Goal: Transaction & Acquisition: Purchase product/service

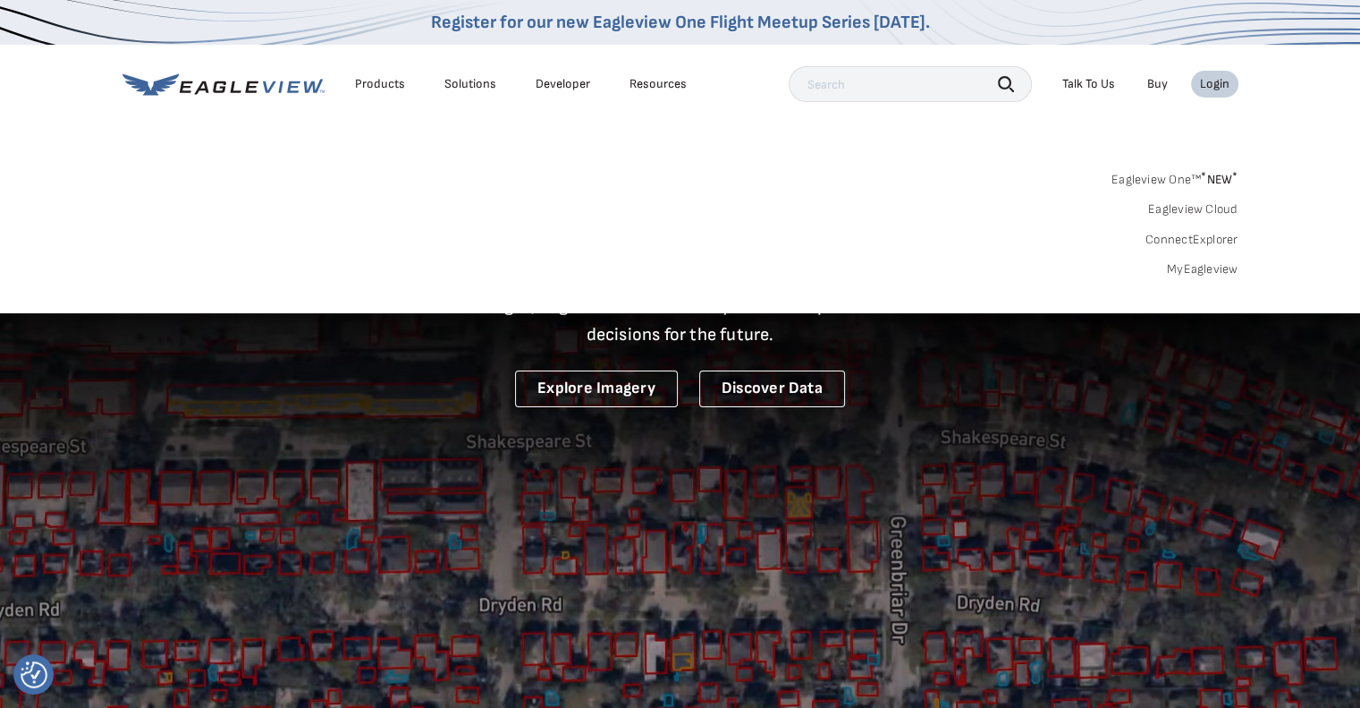
click at [1208, 267] on link "MyEagleview" at bounding box center [1203, 269] width 72 height 16
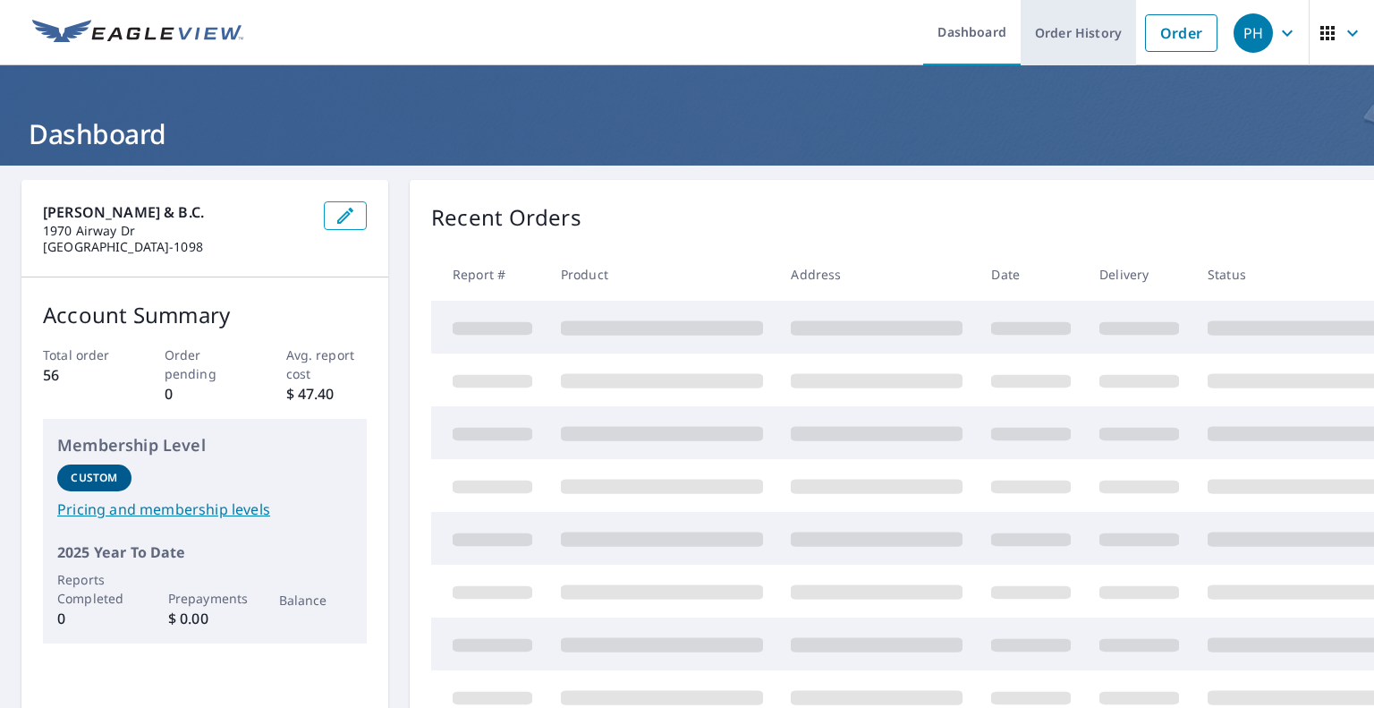
click at [1094, 38] on link "Order History" at bounding box center [1078, 32] width 115 height 65
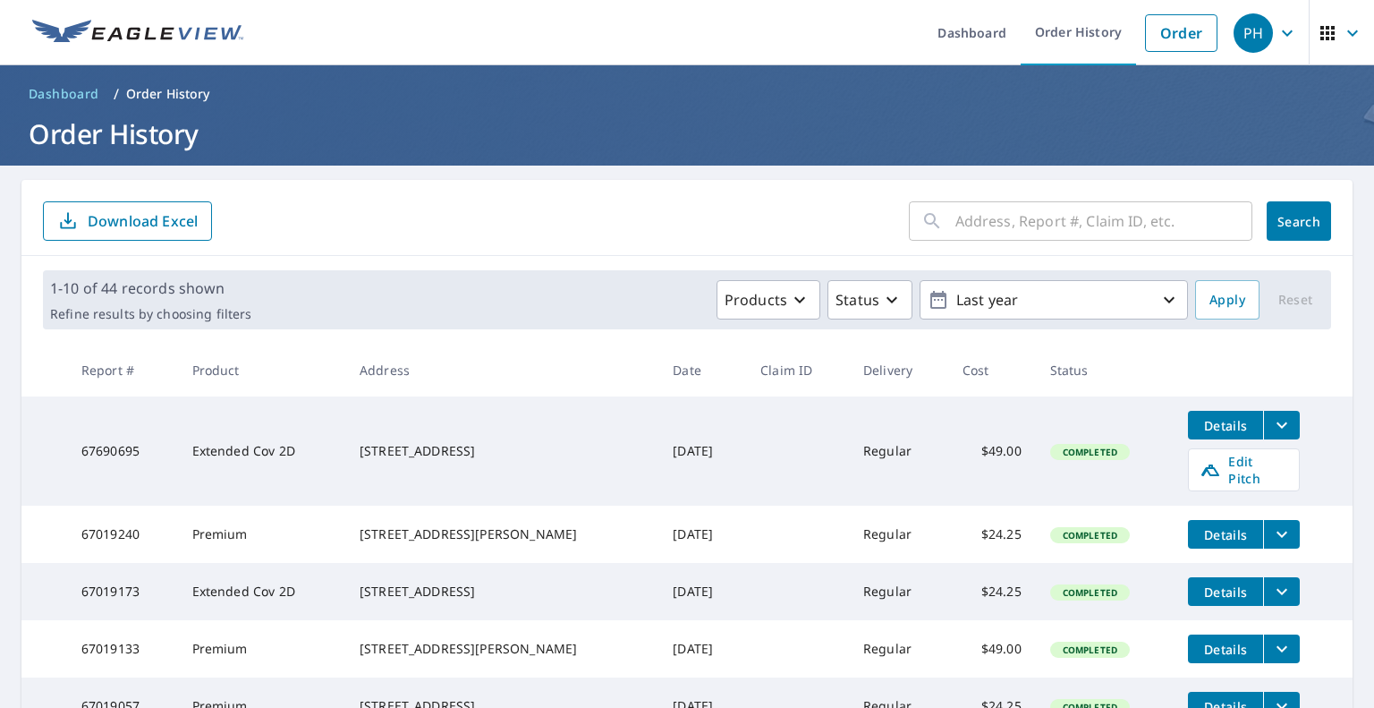
click at [1238, 31] on div "PH" at bounding box center [1252, 32] width 39 height 39
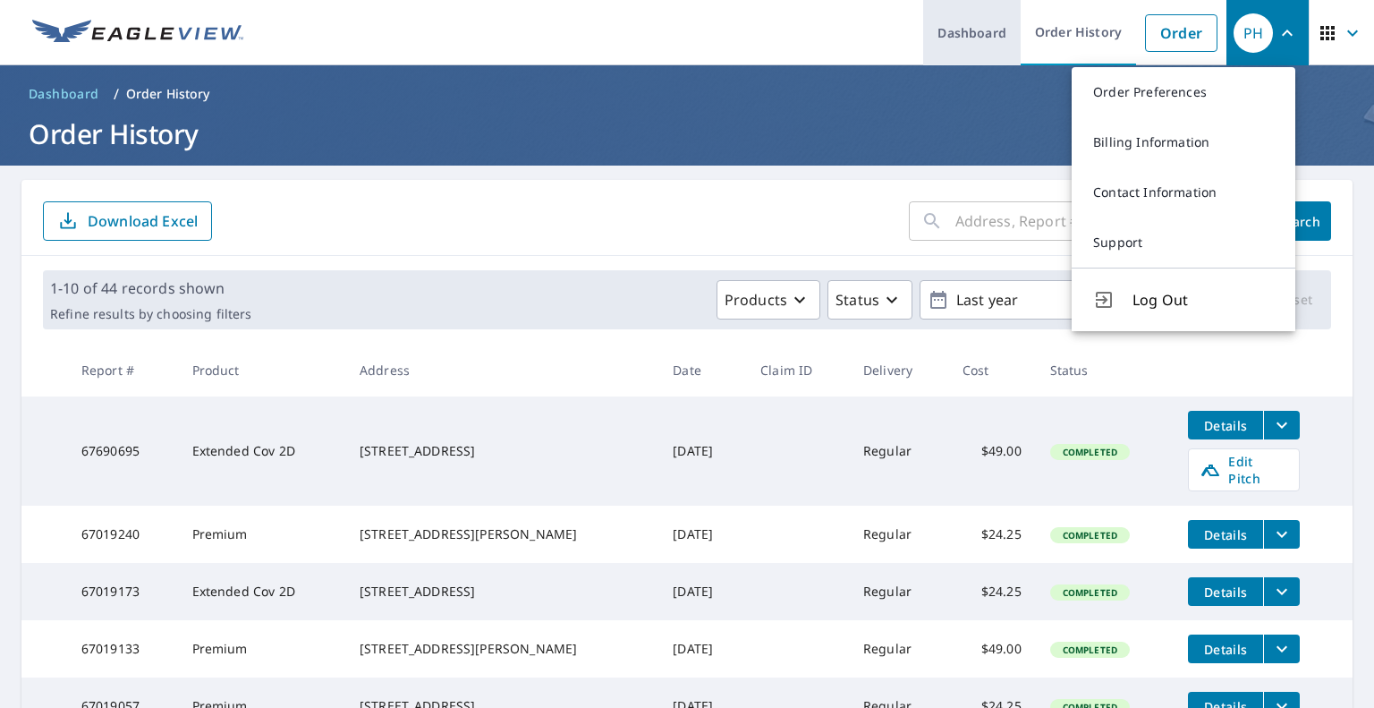
click at [944, 32] on link "Dashboard" at bounding box center [971, 32] width 97 height 65
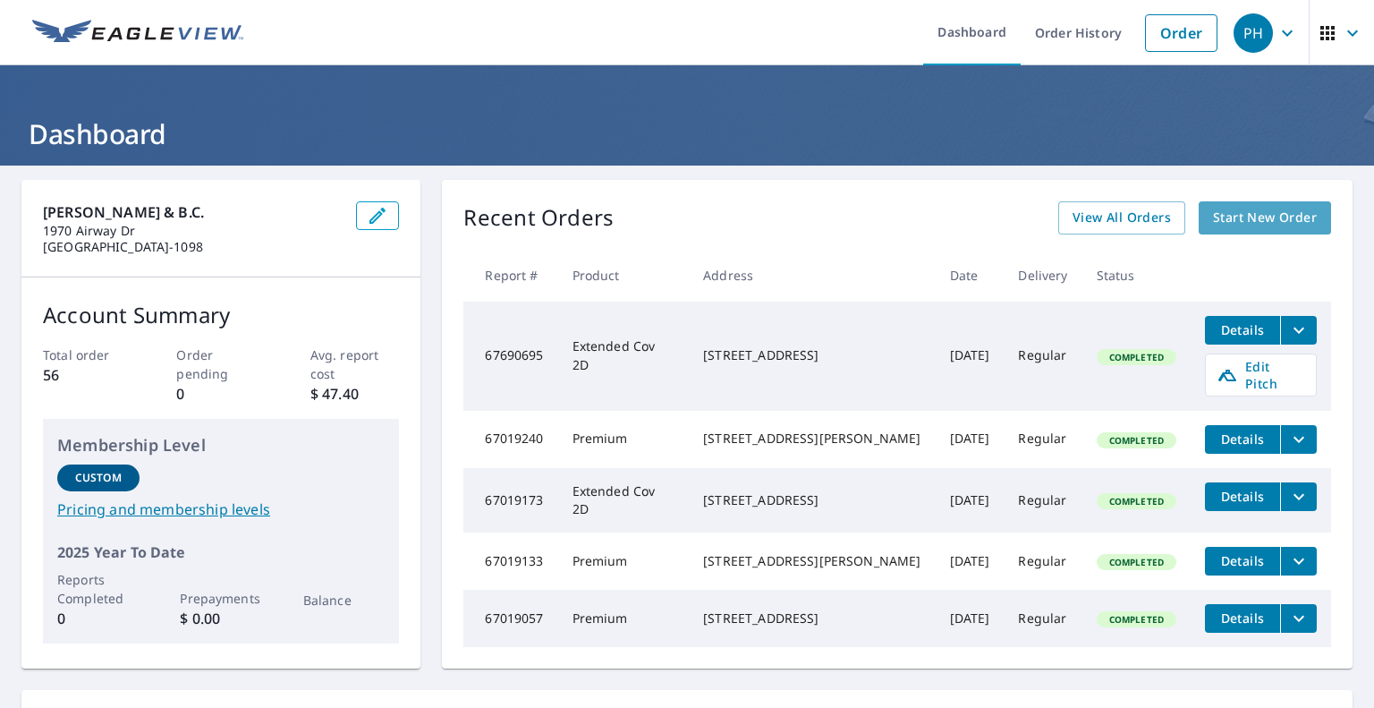
click at [1257, 218] on span "Start New Order" at bounding box center [1265, 218] width 104 height 22
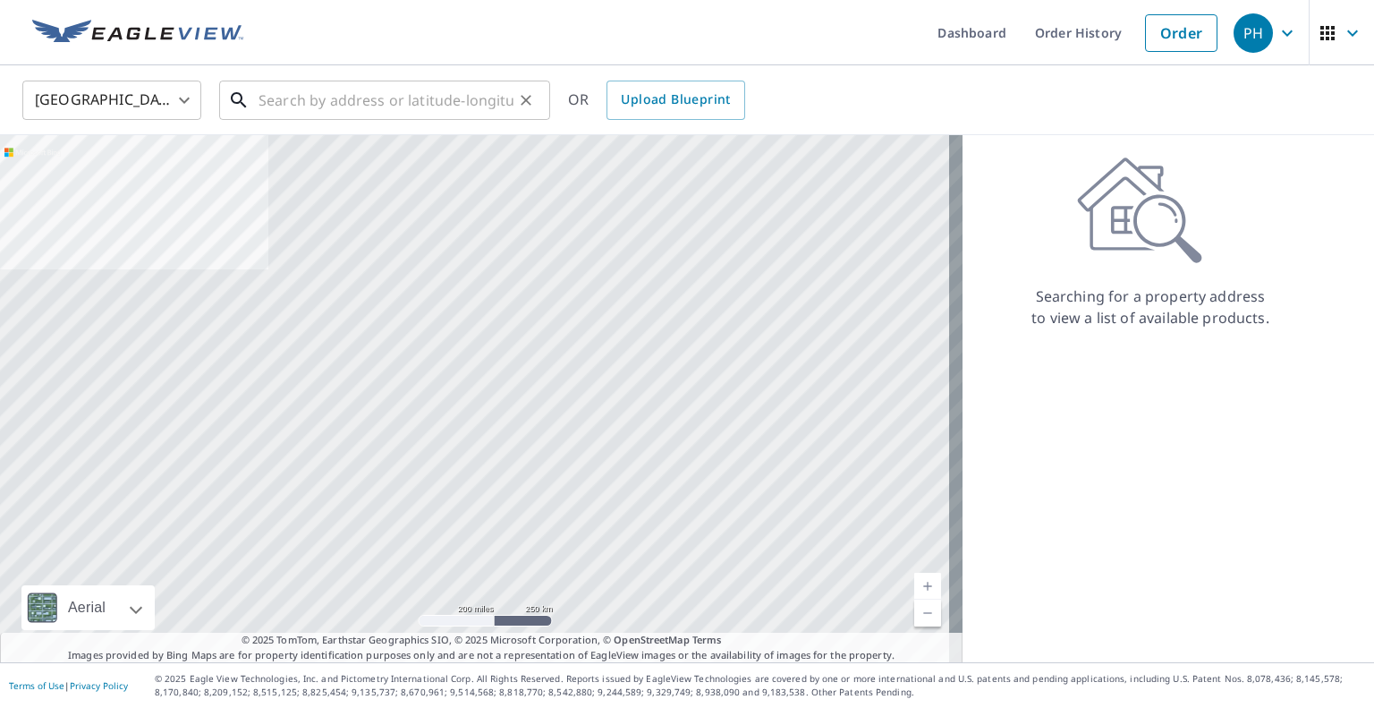
click at [326, 97] on input "text" at bounding box center [385, 100] width 255 height 50
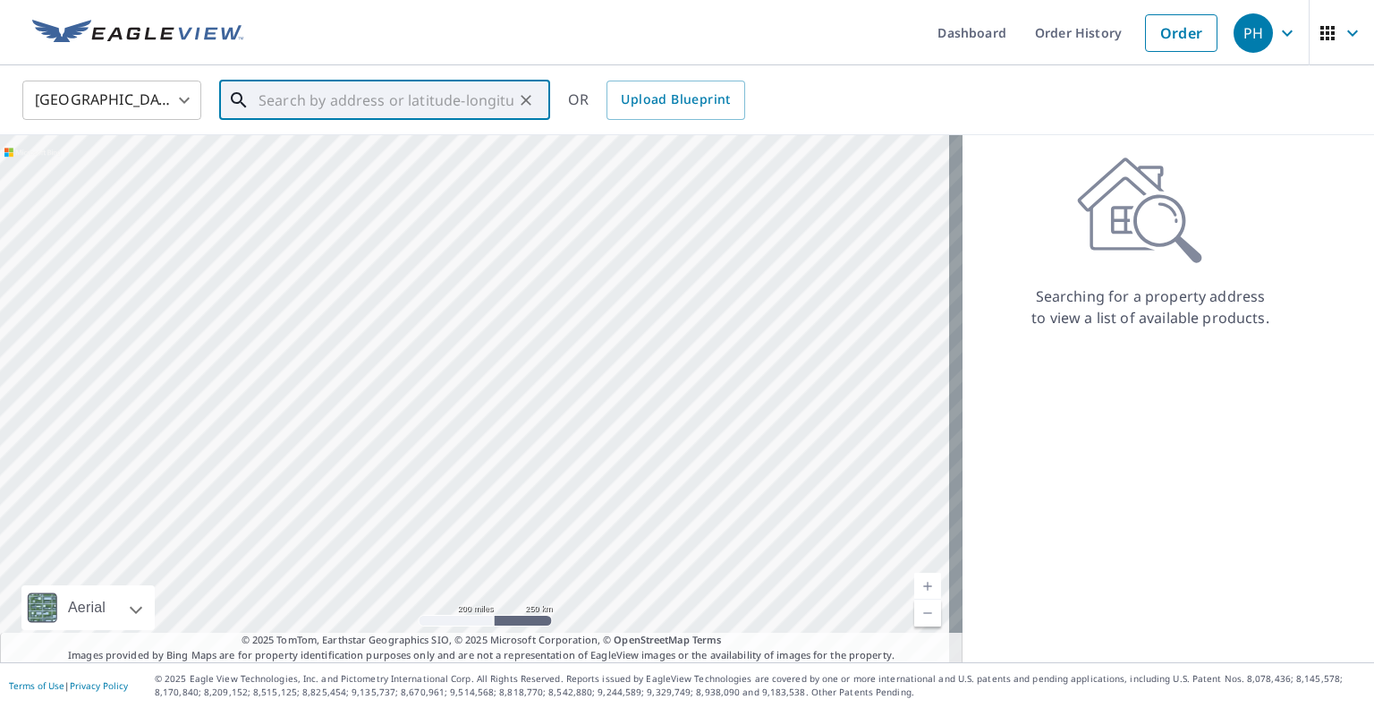
paste input "1525 Briarwood Mt Pleasant MI 48858"
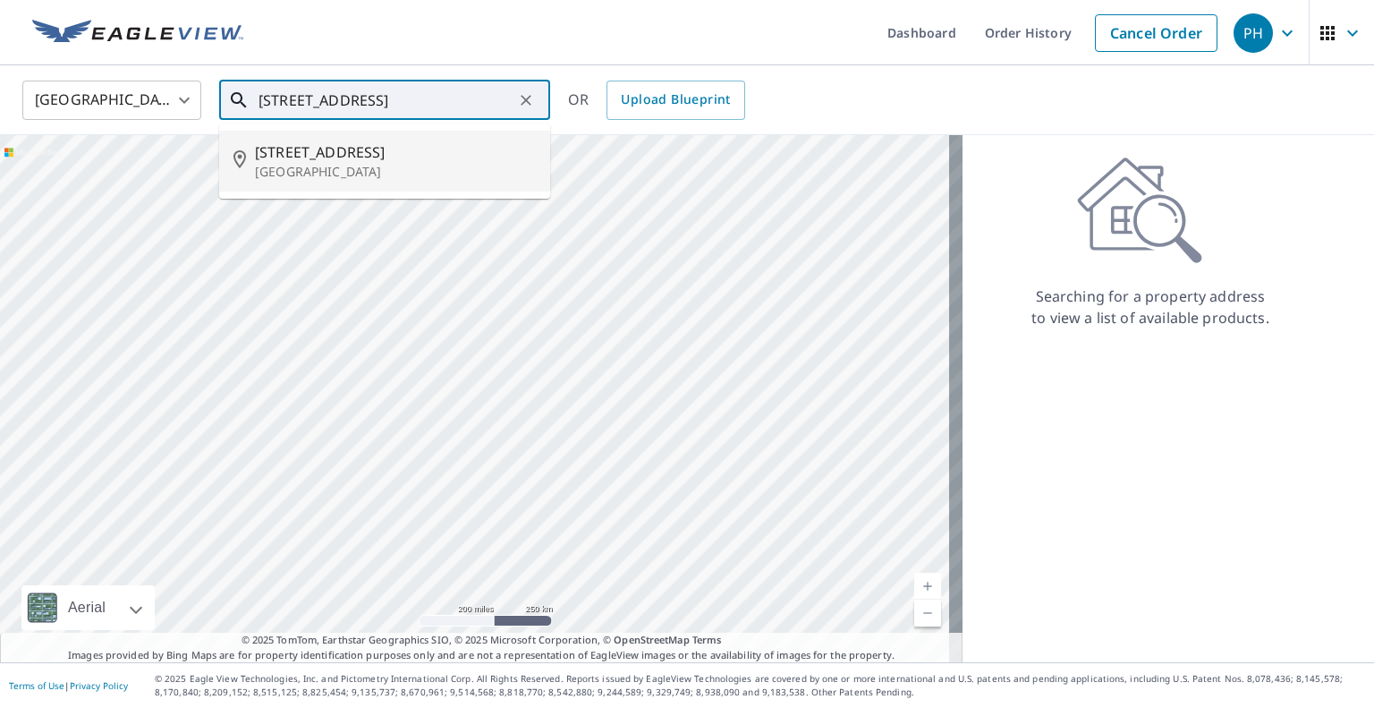
drag, startPoint x: 364, startPoint y: 164, endPoint x: 388, endPoint y: 155, distance: 25.8
click at [365, 163] on p "Mount Pleasant, MI 48858" at bounding box center [395, 172] width 281 height 18
type input "1525 Briarwood Dr Mount Pleasant, MI 48858"
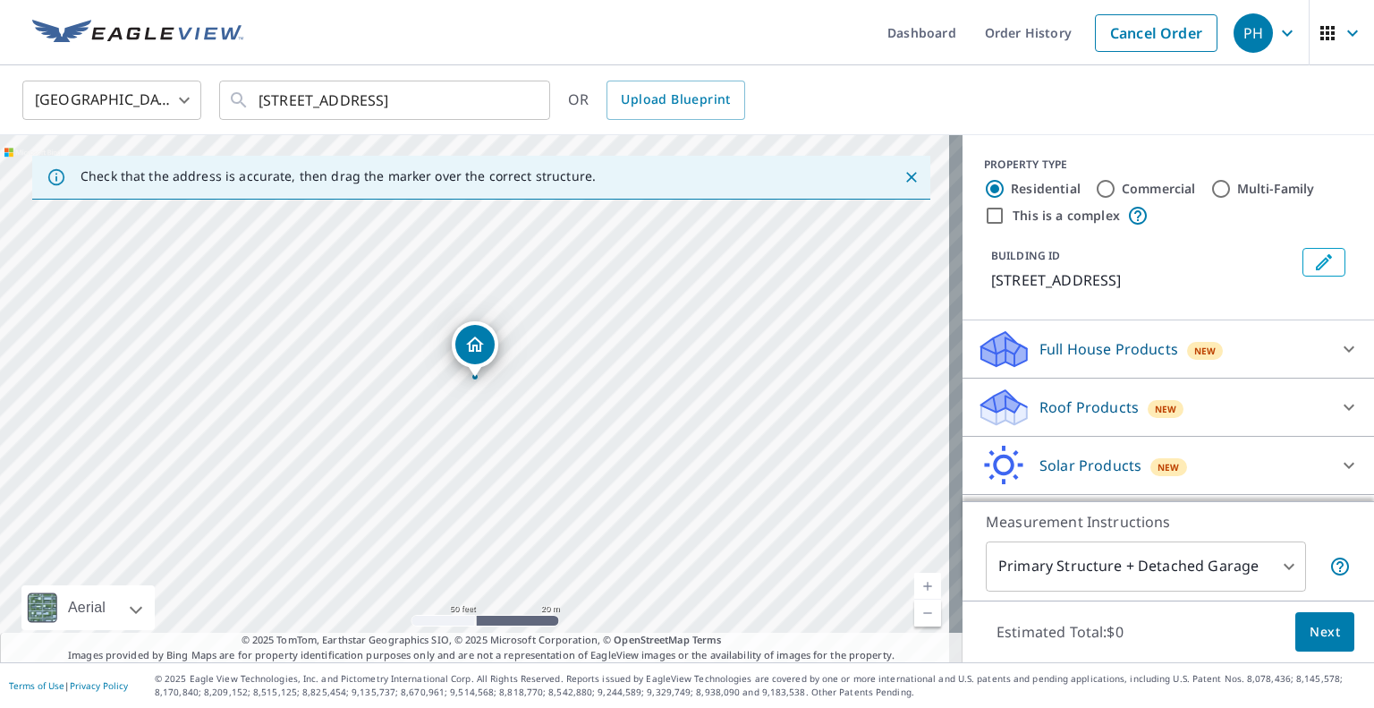
drag, startPoint x: 1065, startPoint y: 425, endPoint x: 1042, endPoint y: 427, distance: 23.3
click at [1064, 418] on p "Roof Products" at bounding box center [1088, 406] width 99 height 21
click at [1057, 418] on p "Roof Products" at bounding box center [1088, 406] width 99 height 21
click at [1052, 418] on p "Roof Products" at bounding box center [1088, 406] width 99 height 21
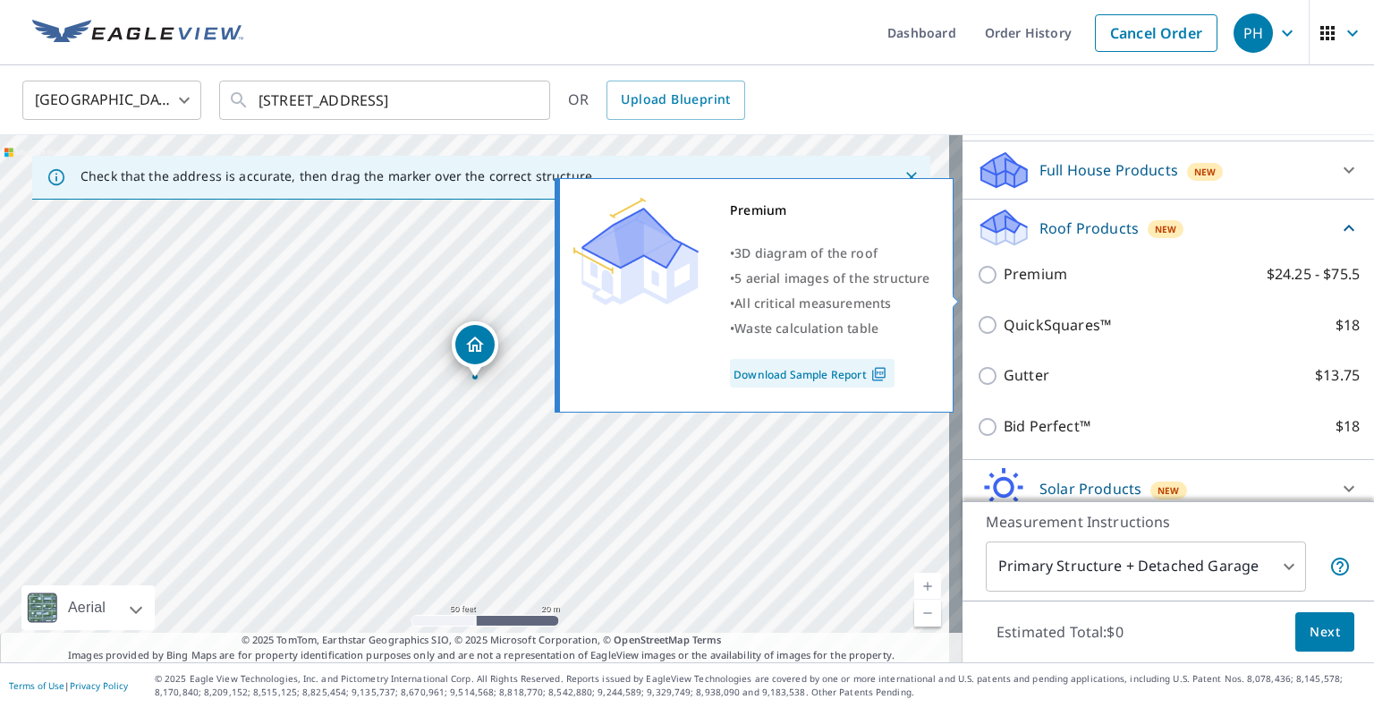
click at [983, 285] on input "Premium $24.25 - $75.5" at bounding box center [990, 274] width 27 height 21
checkbox input "true"
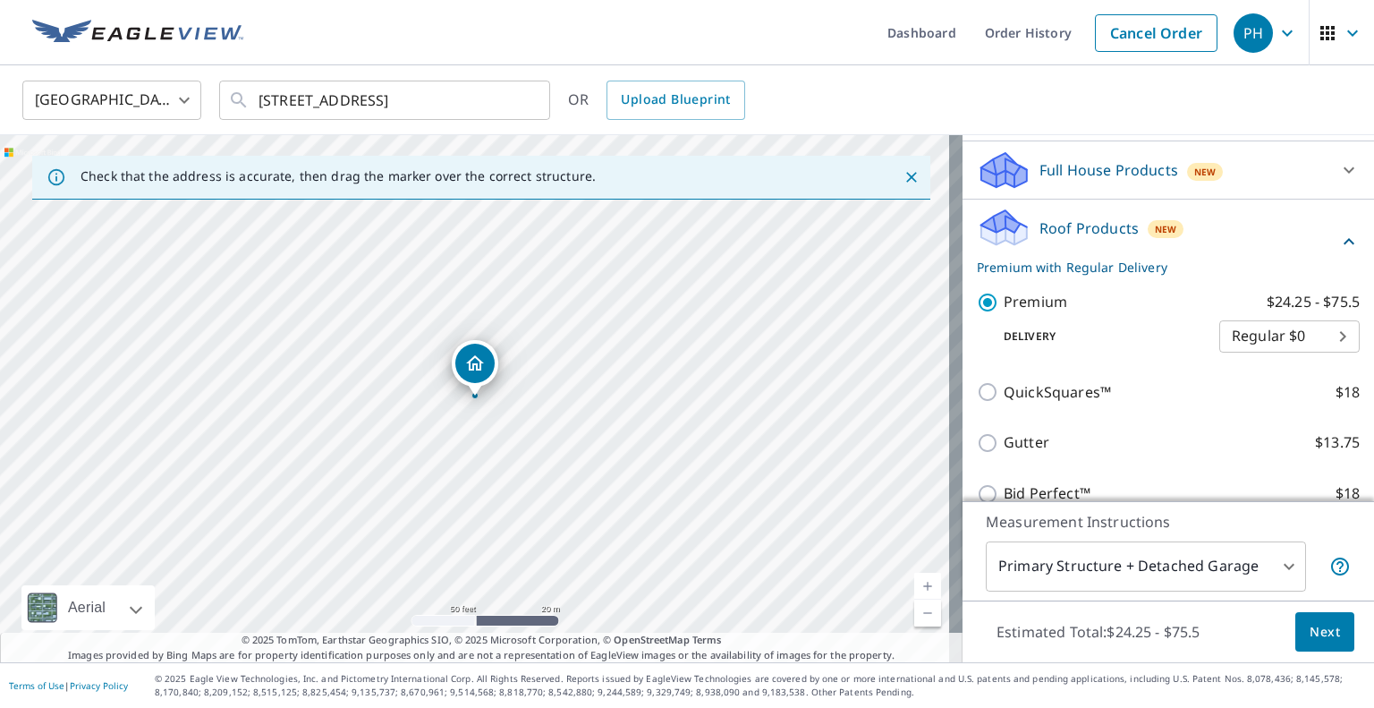
click at [1206, 561] on body "PH PH Dashboard Order History Cancel Order PH United States US ​ 1525 Briarwood…" at bounding box center [687, 354] width 1374 height 708
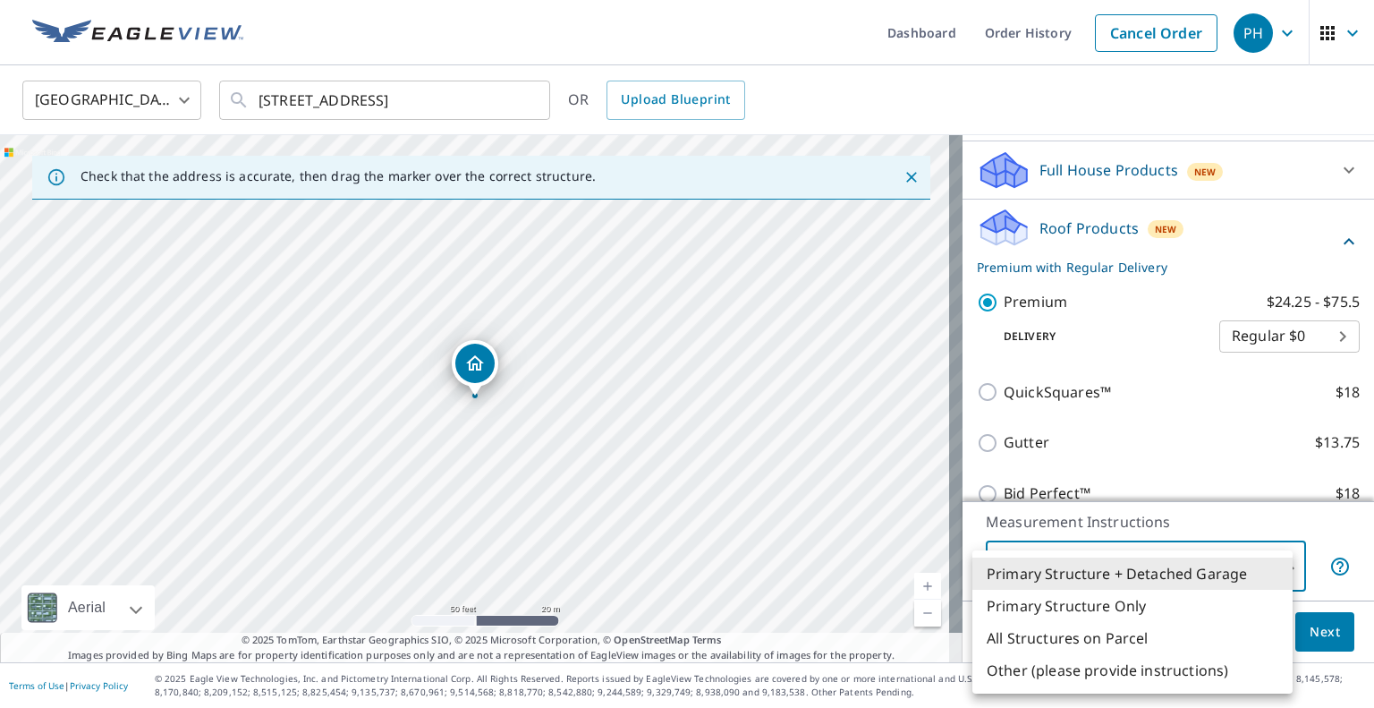
click at [1146, 607] on li "Primary Structure Only" at bounding box center [1132, 605] width 320 height 32
type input "2"
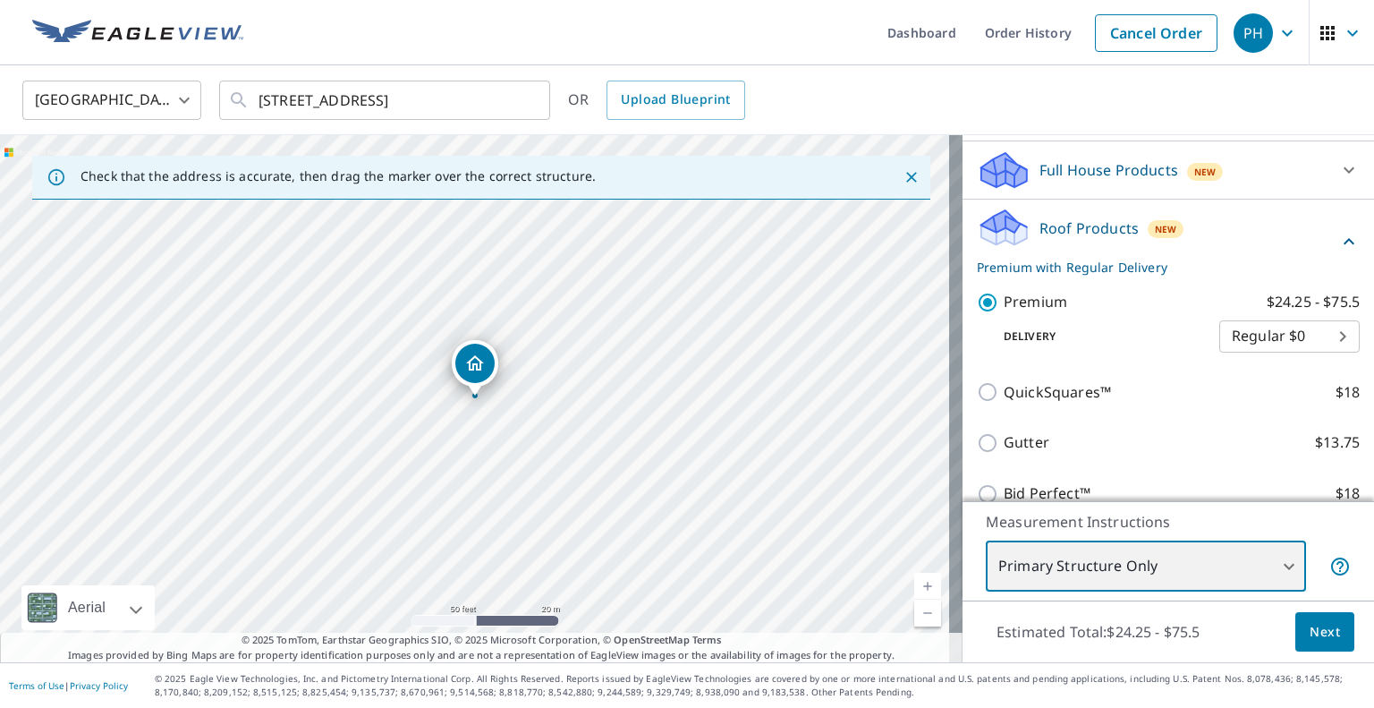
scroll to position [340, 0]
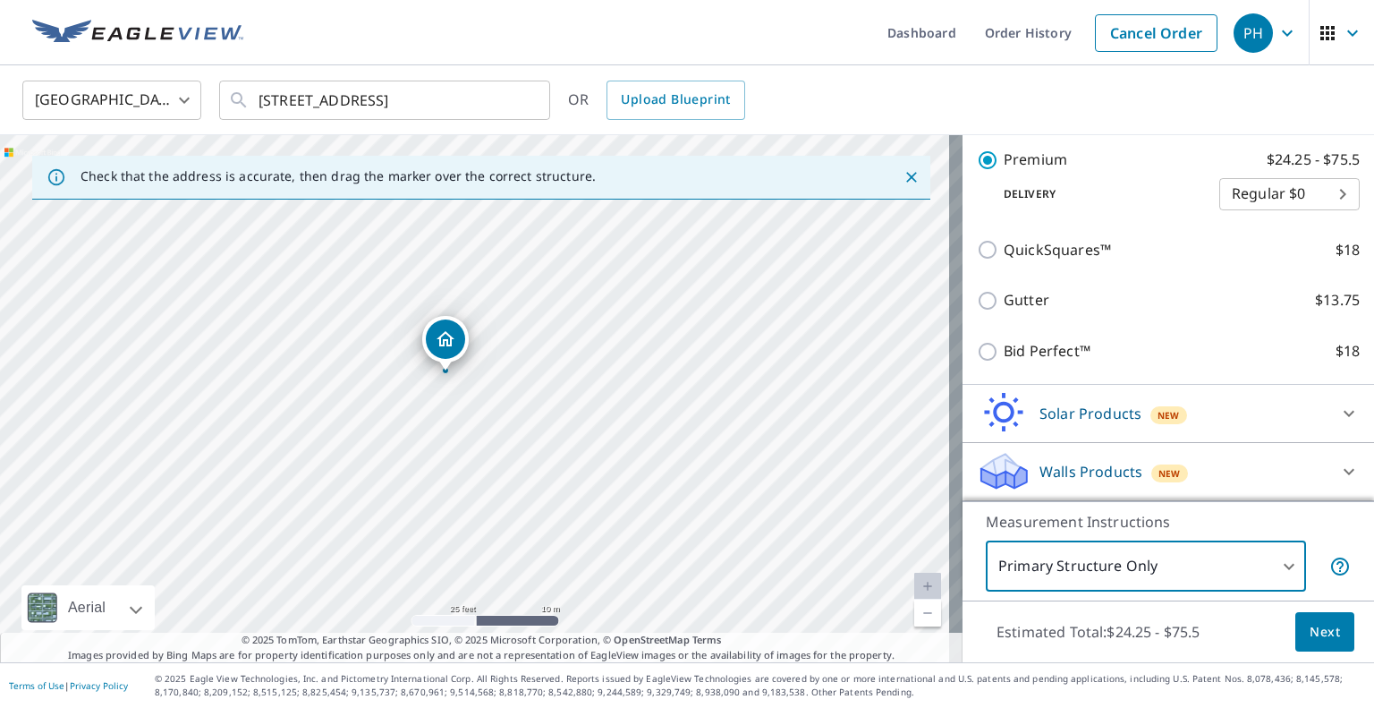
click at [1304, 643] on button "Next" at bounding box center [1324, 632] width 59 height 40
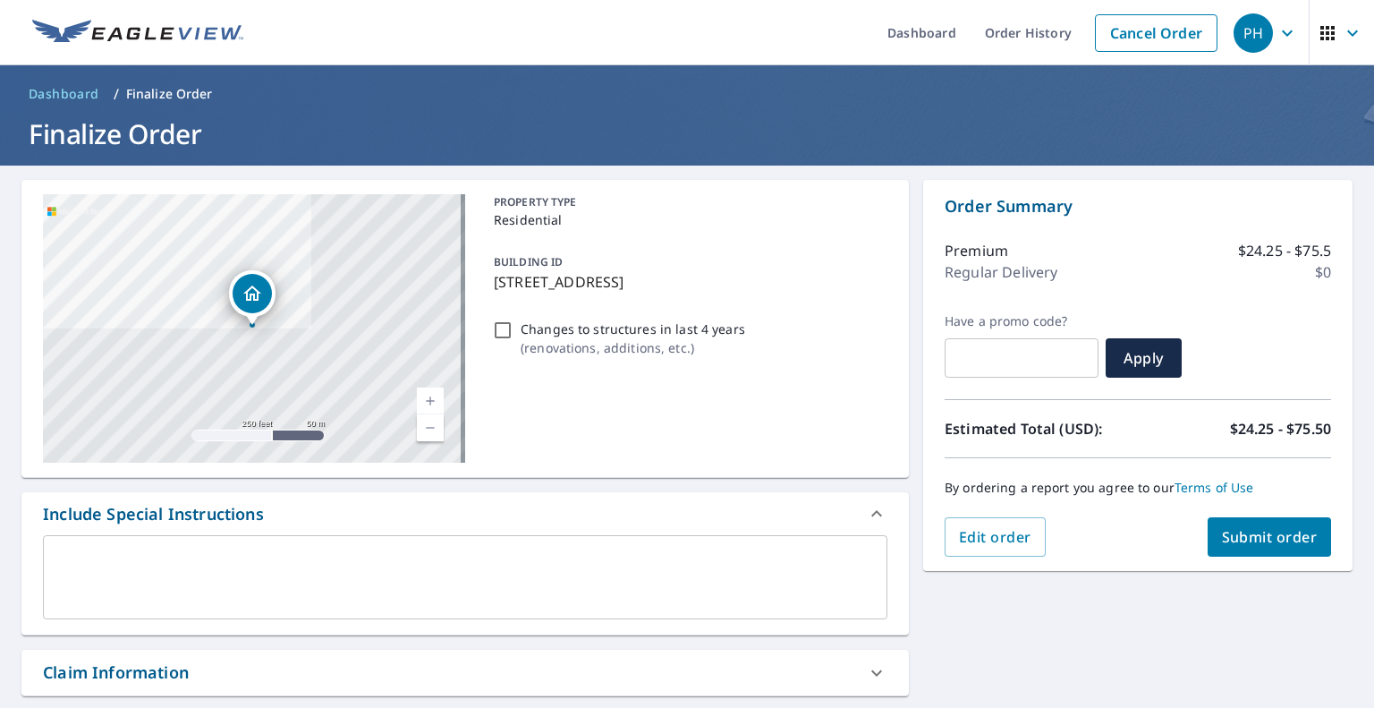
click at [502, 335] on input "Changes to structures in last 4 years ( renovations, additions, etc. )" at bounding box center [502, 329] width 21 height 21
checkbox input "true"
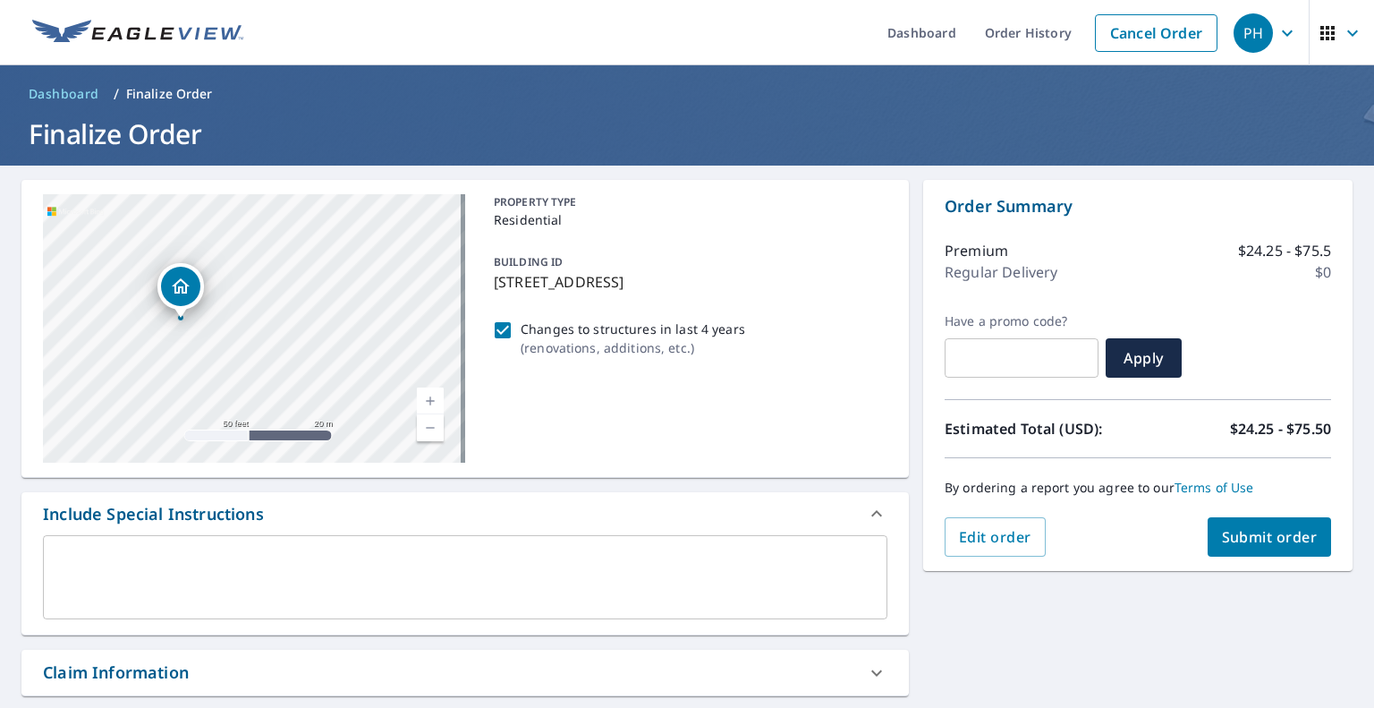
drag, startPoint x: 204, startPoint y: 309, endPoint x: 250, endPoint y: 332, distance: 51.2
click at [250, 332] on div "1525 Briarwood Dr Mount Pleasant, MI 48858" at bounding box center [254, 328] width 422 height 268
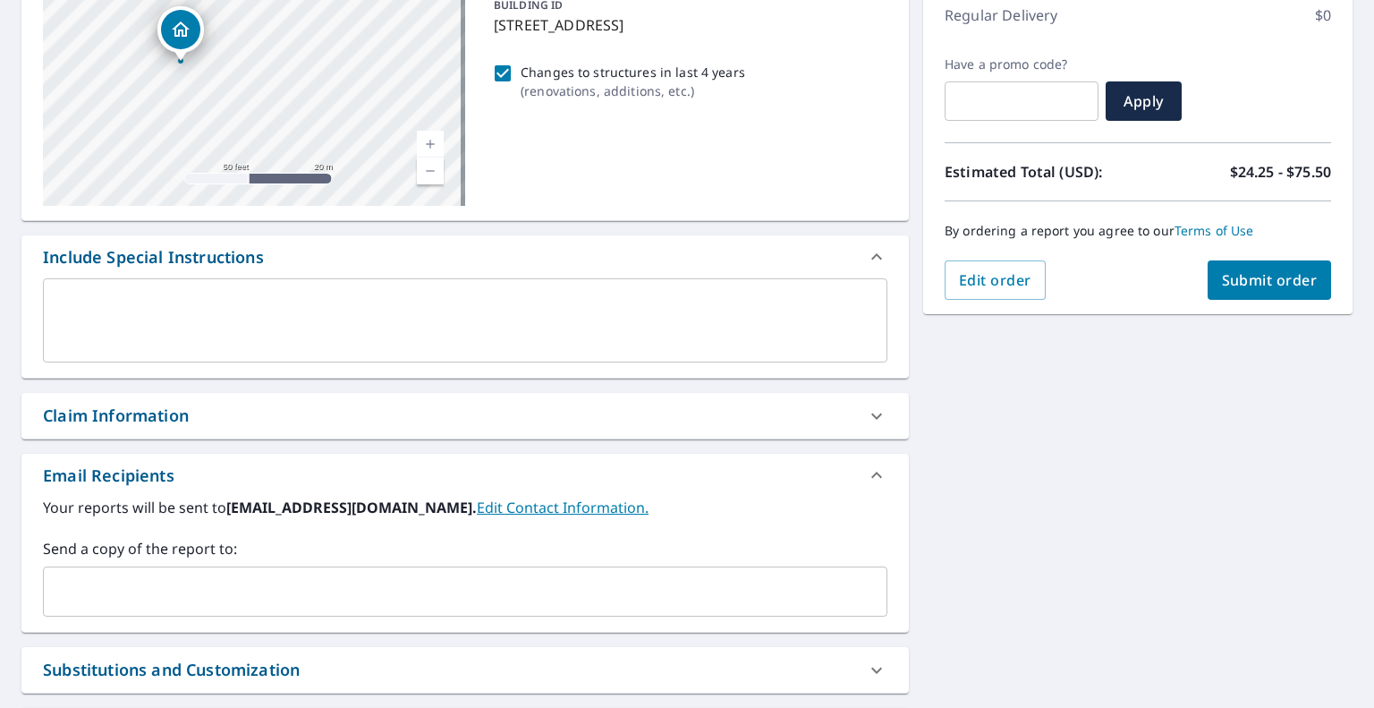
scroll to position [268, 0]
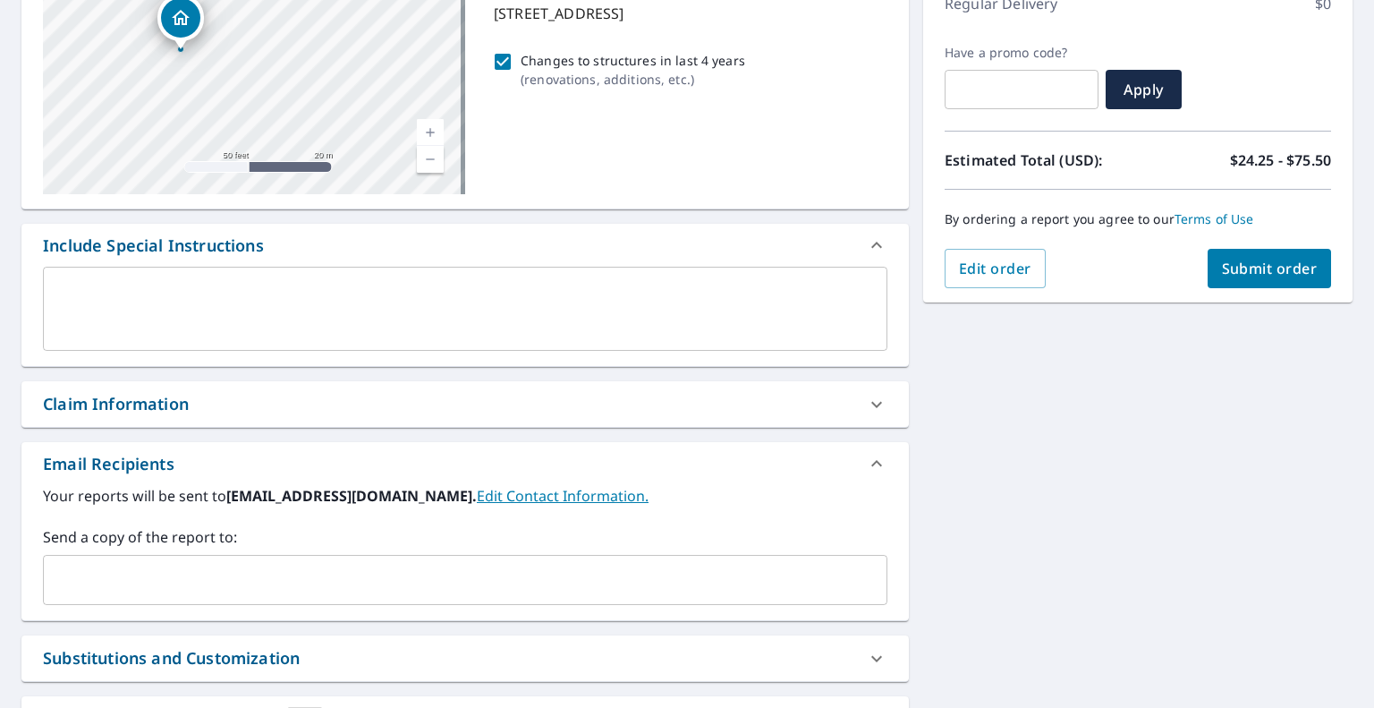
click at [216, 588] on input "text" at bounding box center [451, 580] width 801 height 34
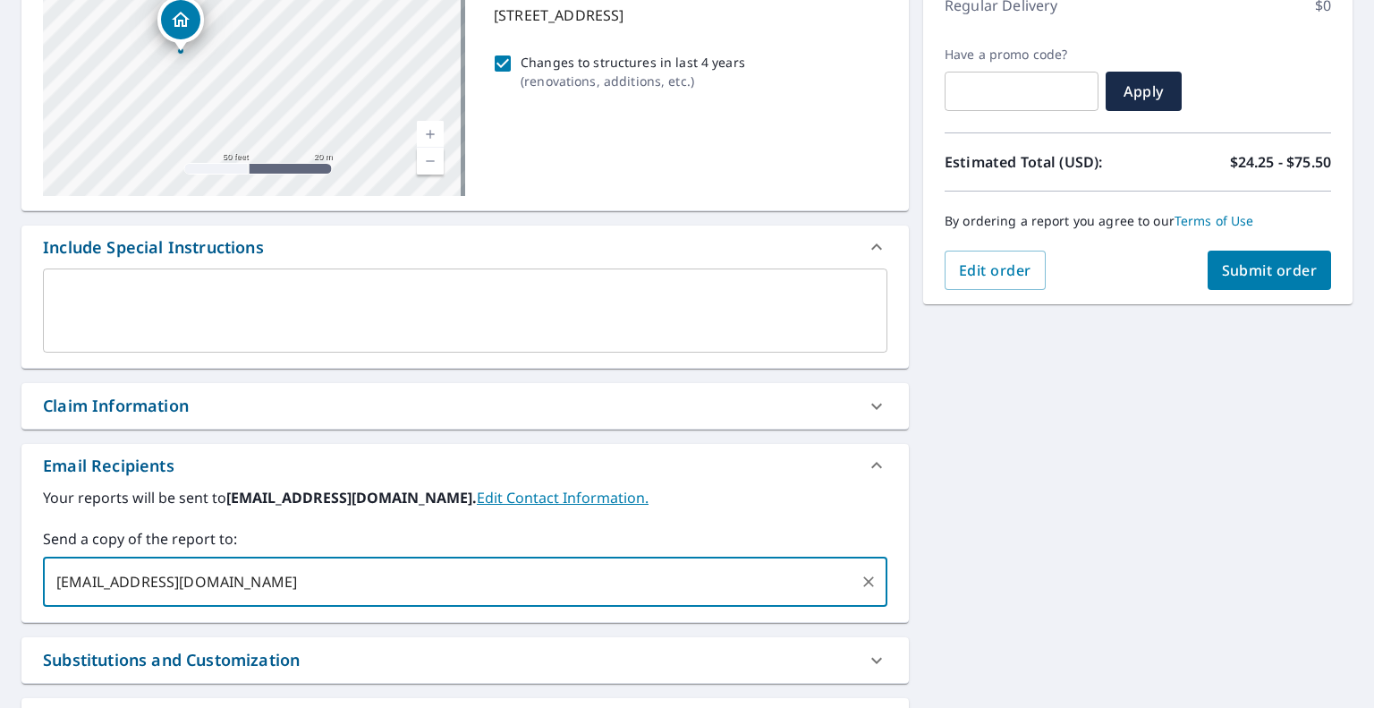
scroll to position [238, 0]
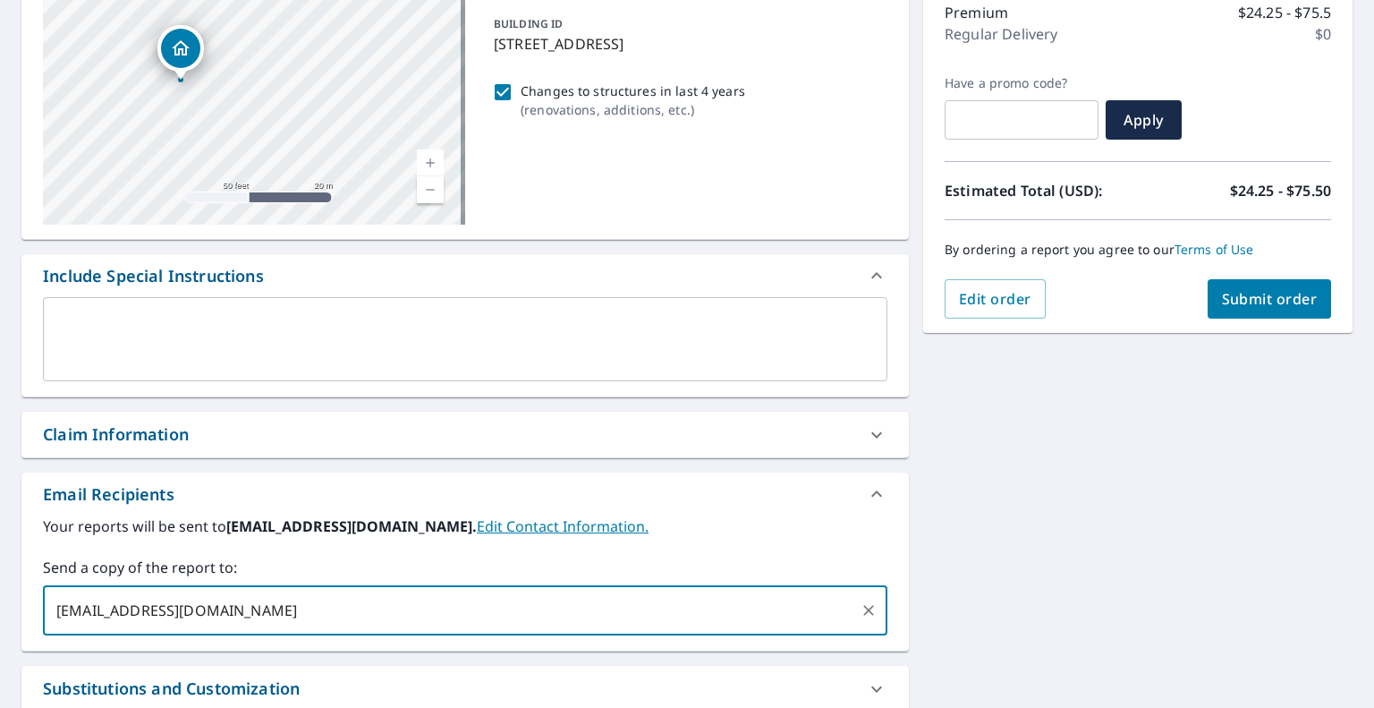
type input "colton@greenwaldbc.com"
click at [1240, 301] on span "Submit order" at bounding box center [1270, 299] width 96 height 20
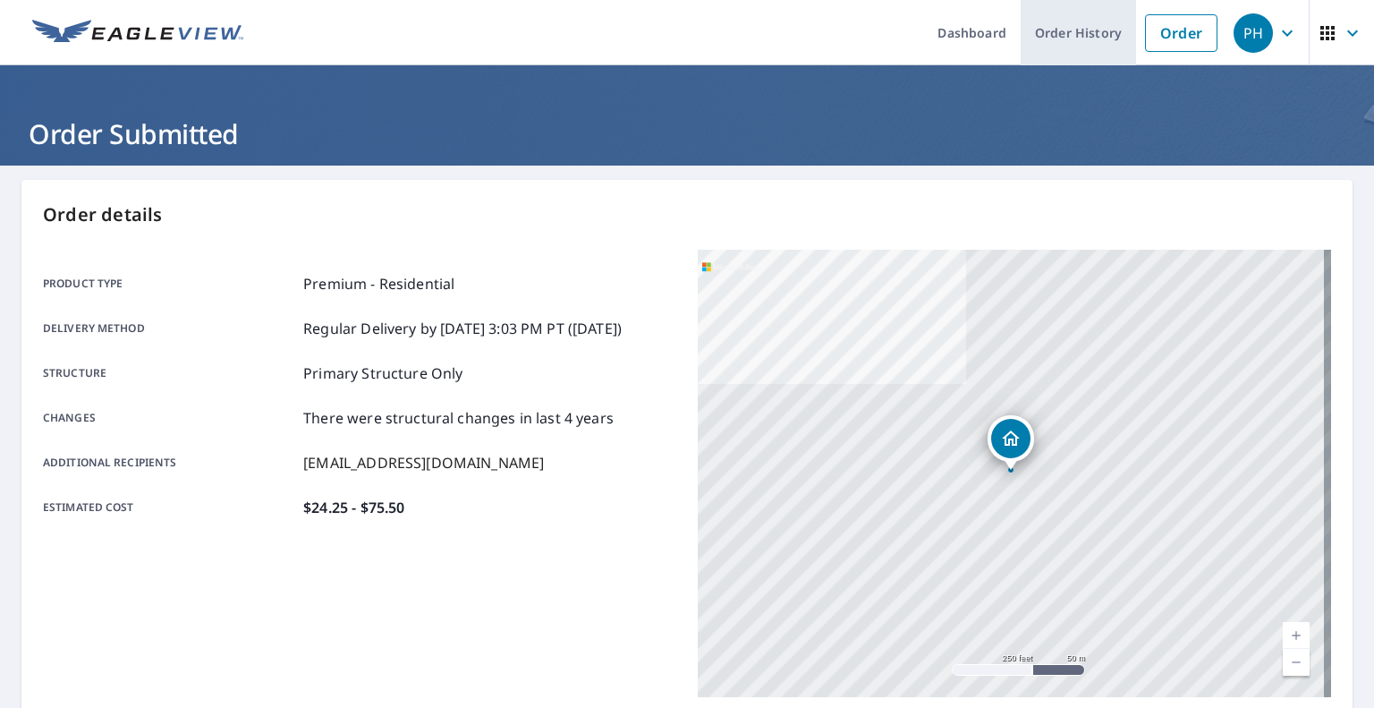
click at [1070, 39] on link "Order History" at bounding box center [1078, 32] width 115 height 65
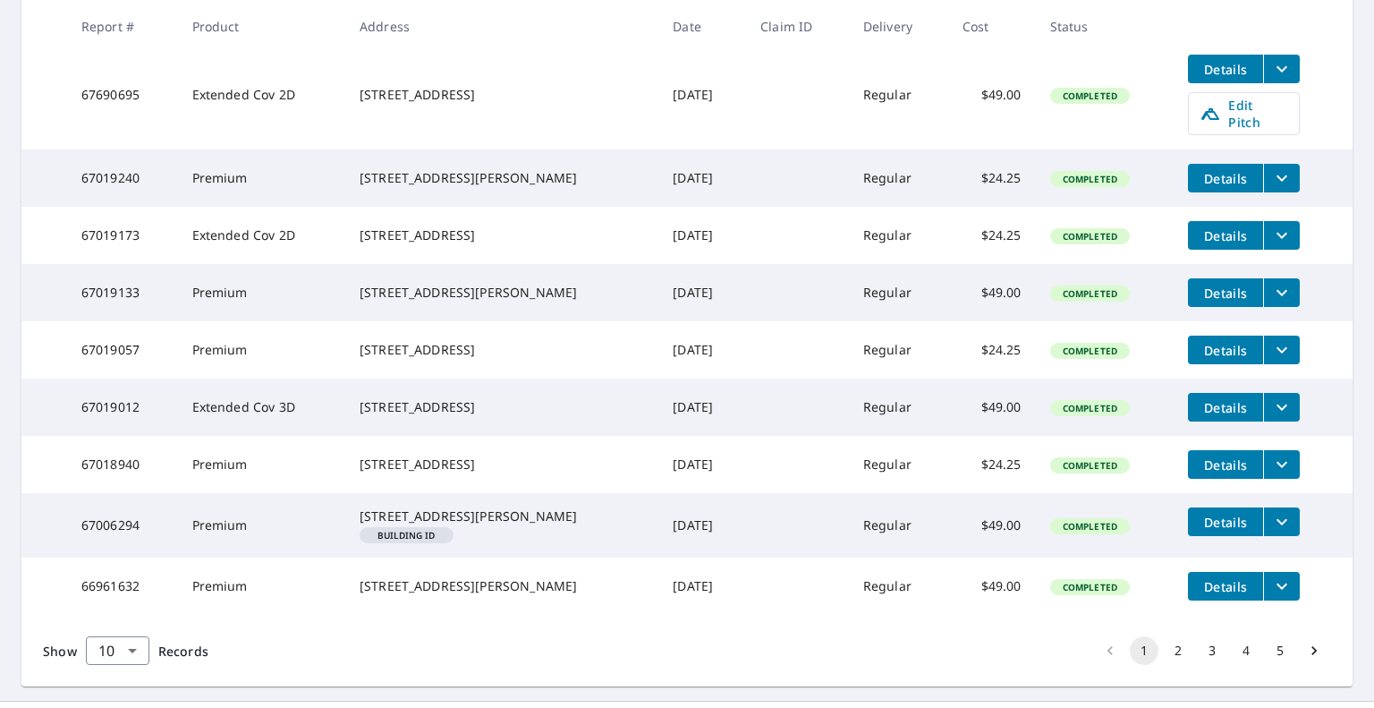
scroll to position [447, 0]
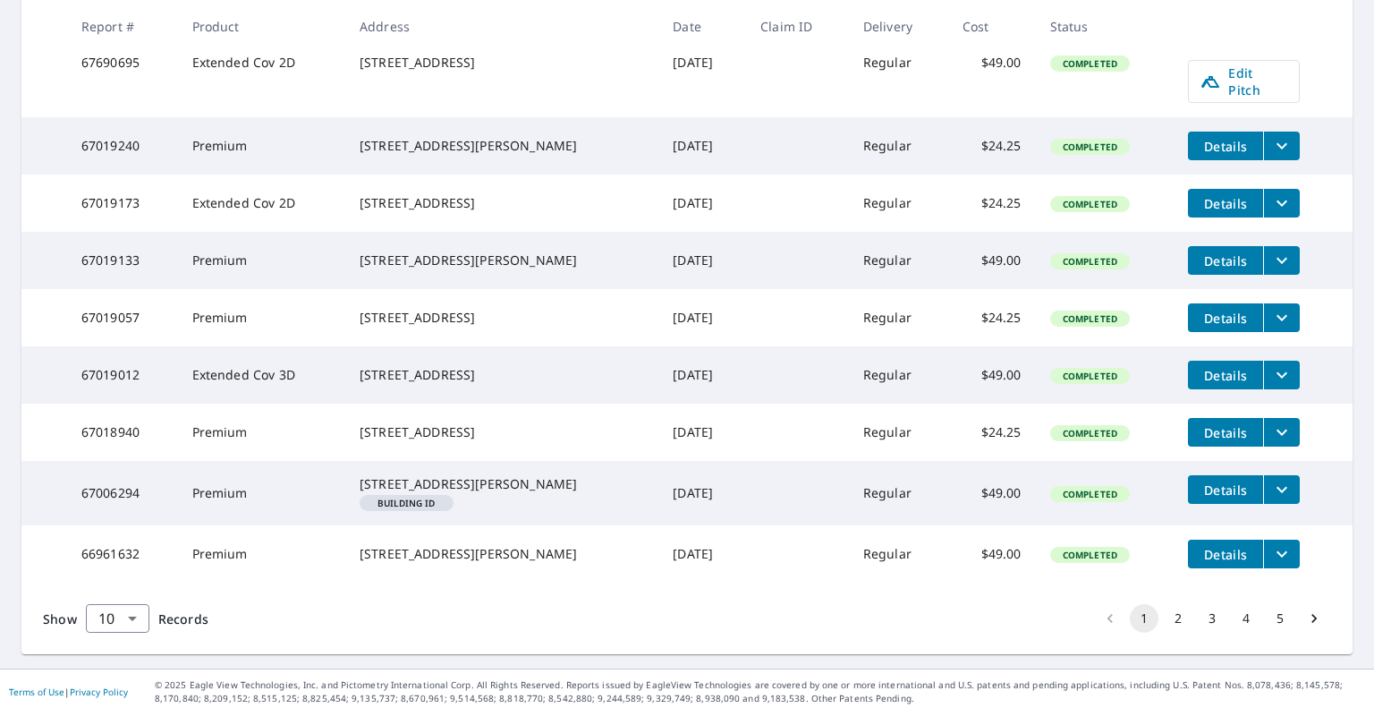
click at [1295, 518] on td "Details" at bounding box center [1263, 489] width 179 height 57
click at [1278, 504] on button "filesDropdownBtn-67006294" at bounding box center [1281, 489] width 37 height 29
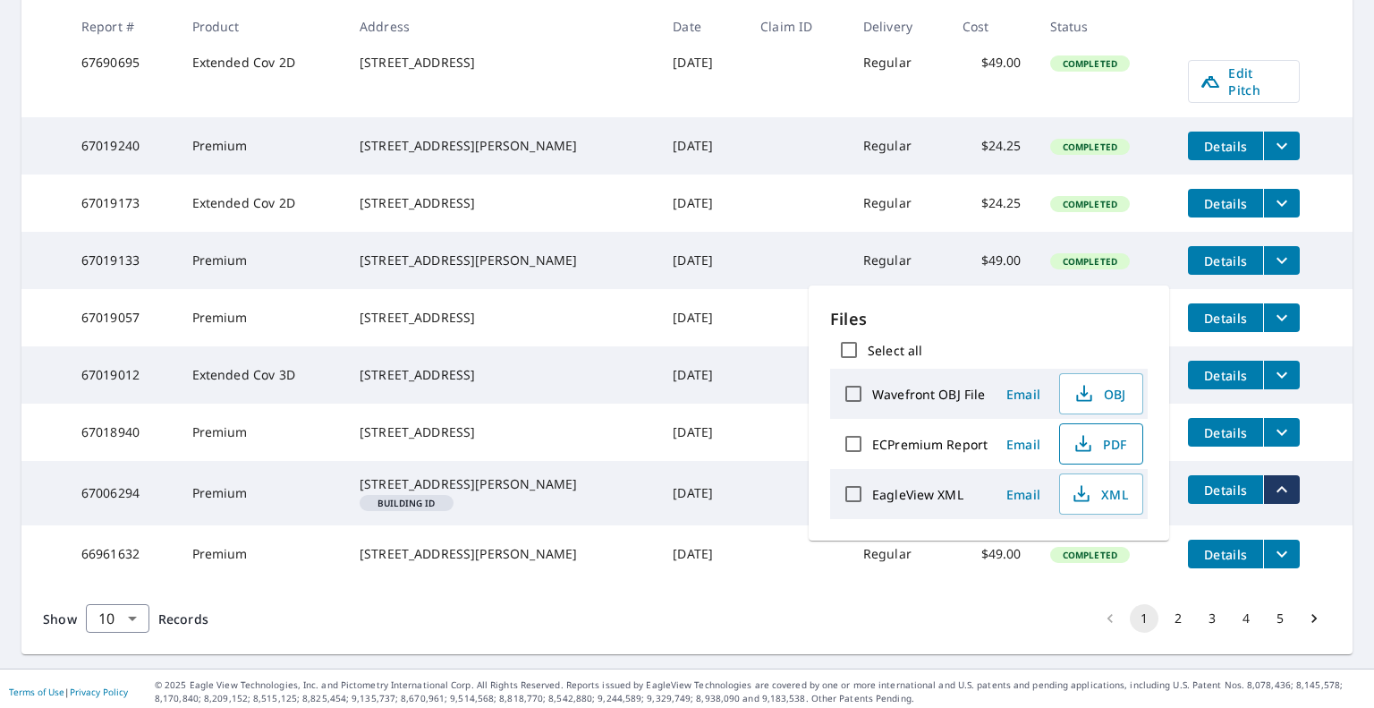
click at [1091, 443] on span "PDF" at bounding box center [1099, 443] width 57 height 21
